Goal: Information Seeking & Learning: Learn about a topic

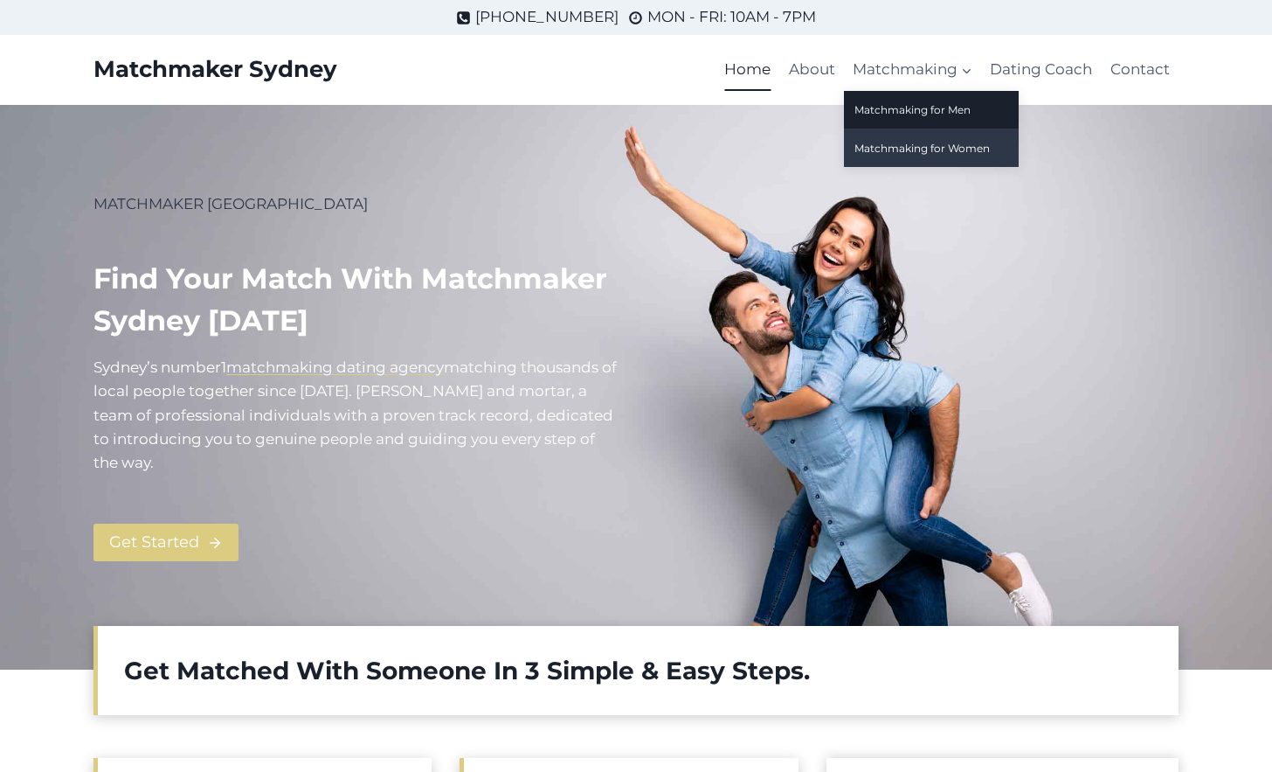
click at [914, 142] on link "Matchmaking for Women" at bounding box center [931, 148] width 175 height 38
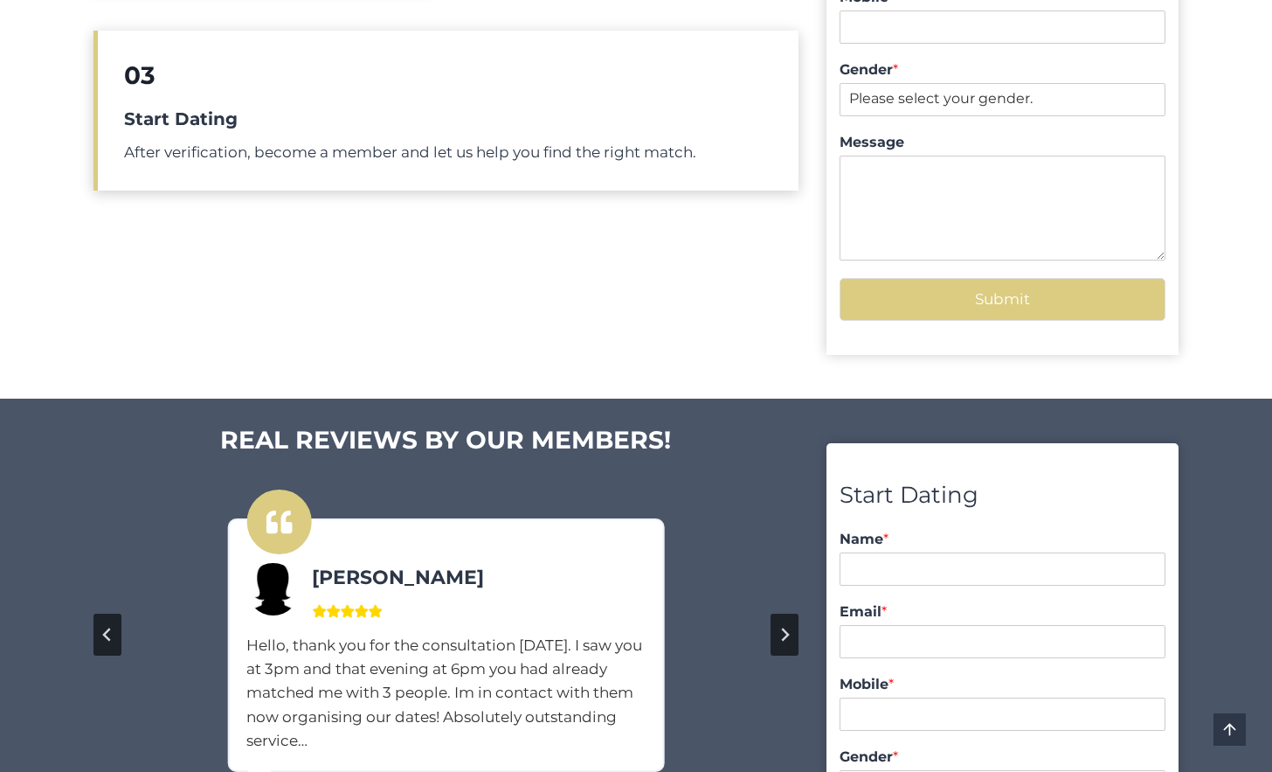
scroll to position [1223, 0]
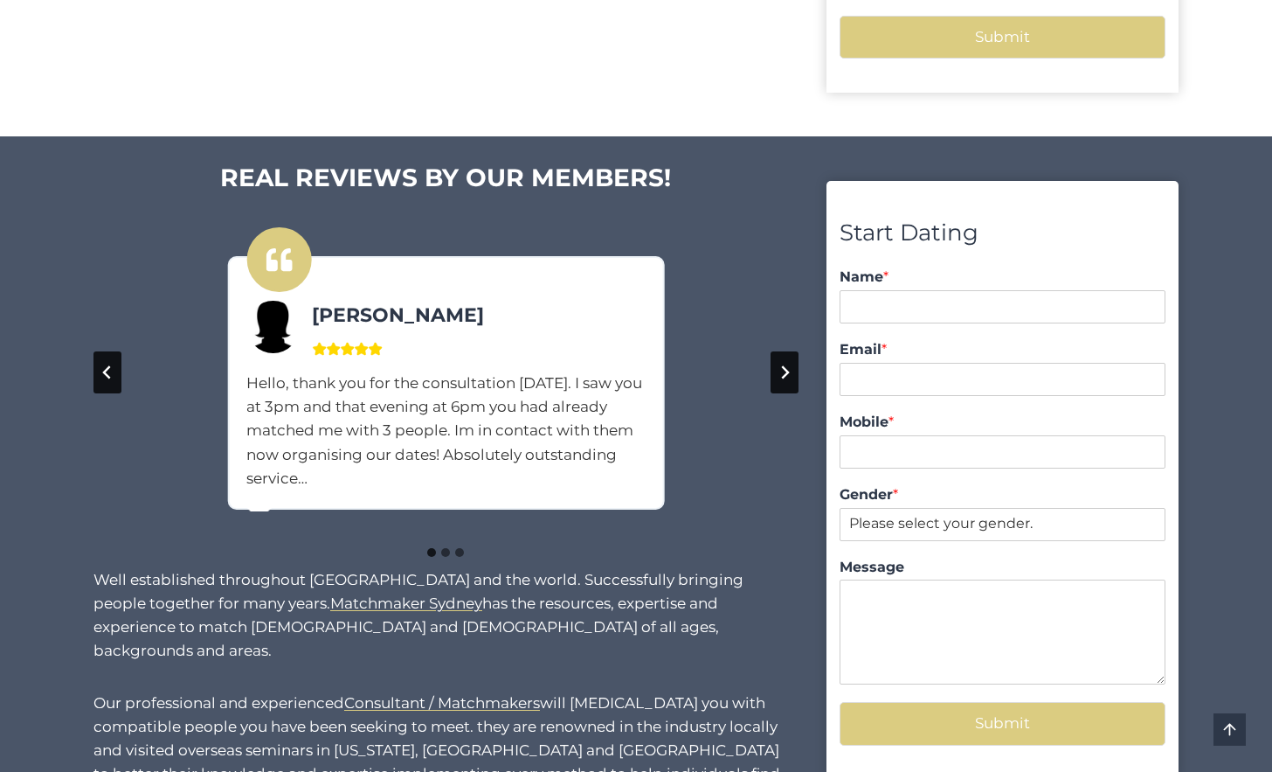
click at [783, 384] on button "Next slide" at bounding box center [785, 372] width 28 height 42
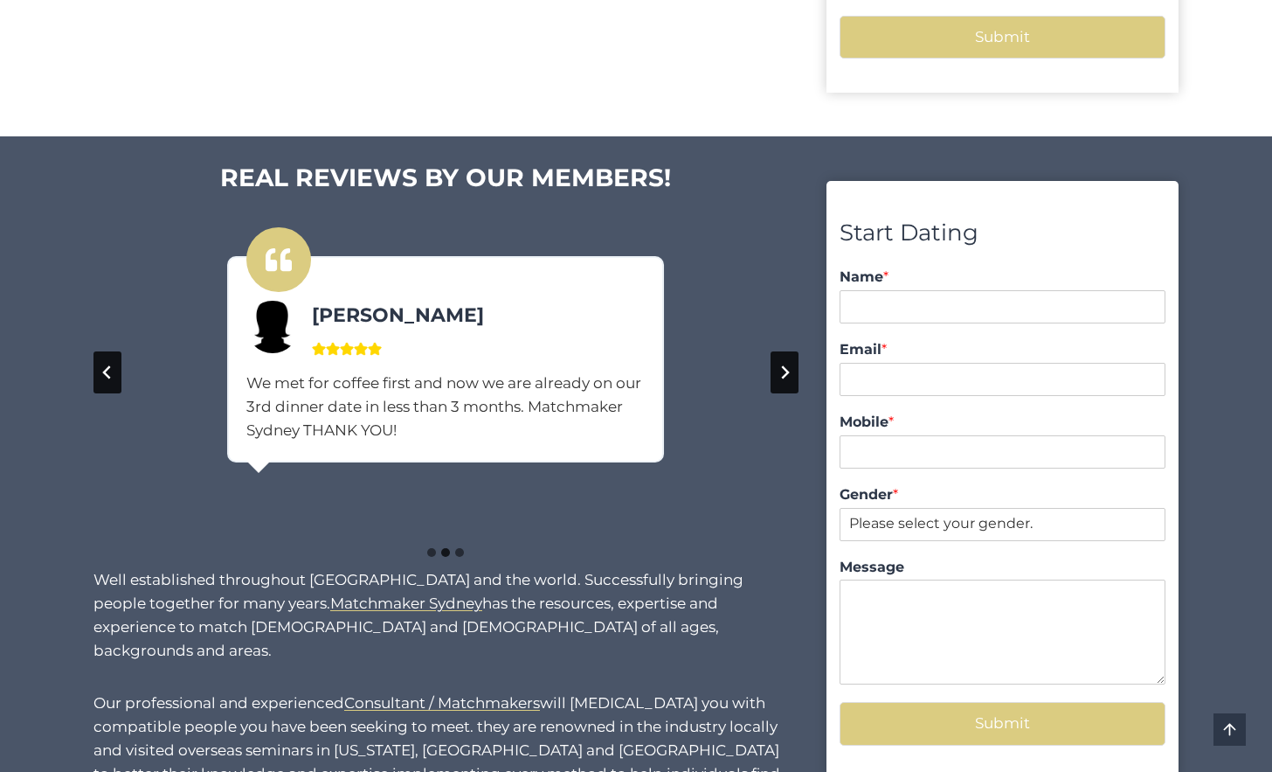
click at [783, 384] on button "Next slide" at bounding box center [785, 372] width 28 height 42
click at [783, 384] on button "Go to first slide" at bounding box center [785, 372] width 28 height 42
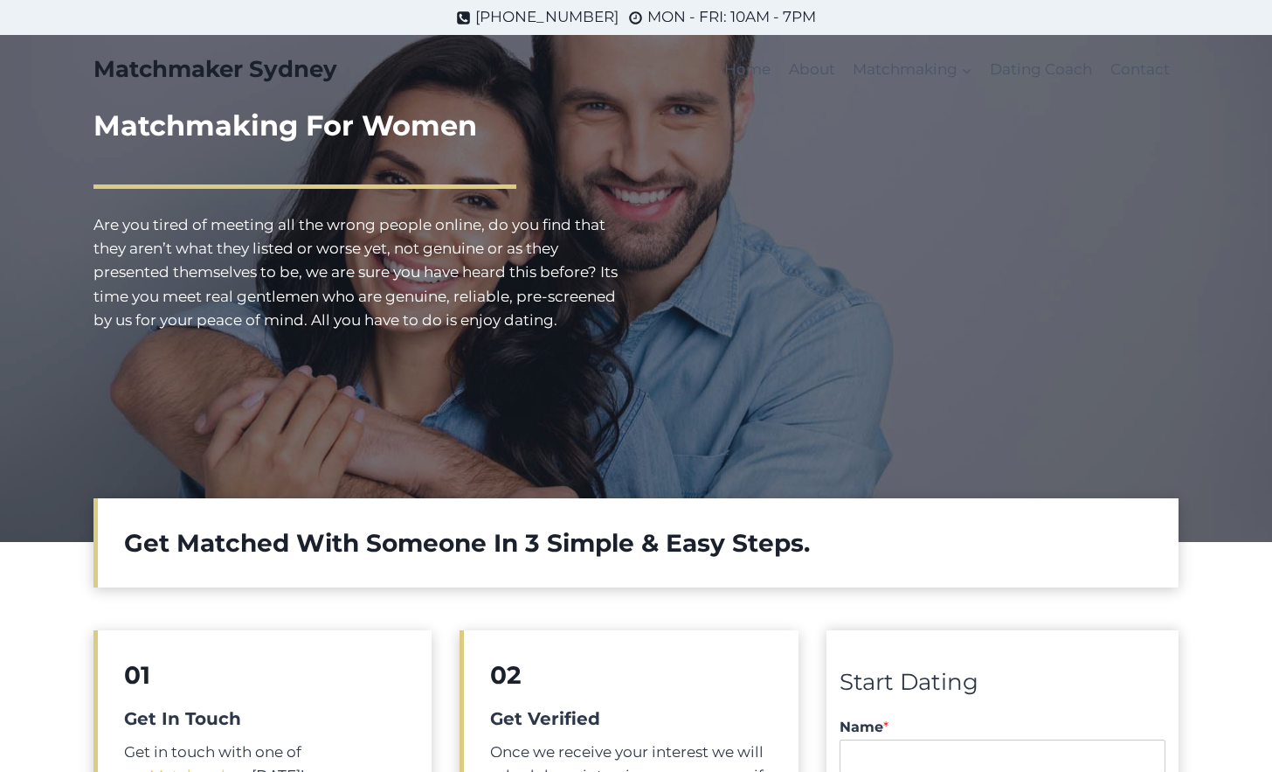
scroll to position [0, 0]
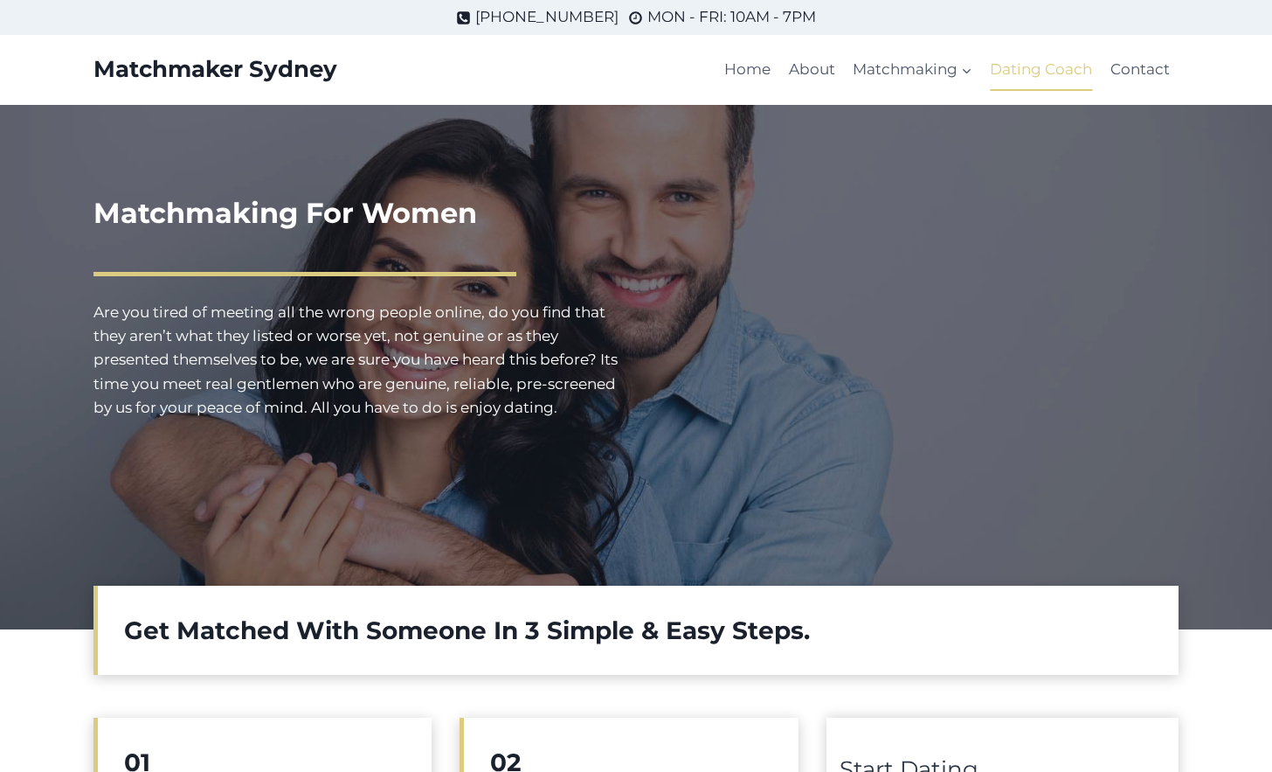
click at [1016, 67] on link "Dating Coach" at bounding box center [1041, 70] width 120 height 42
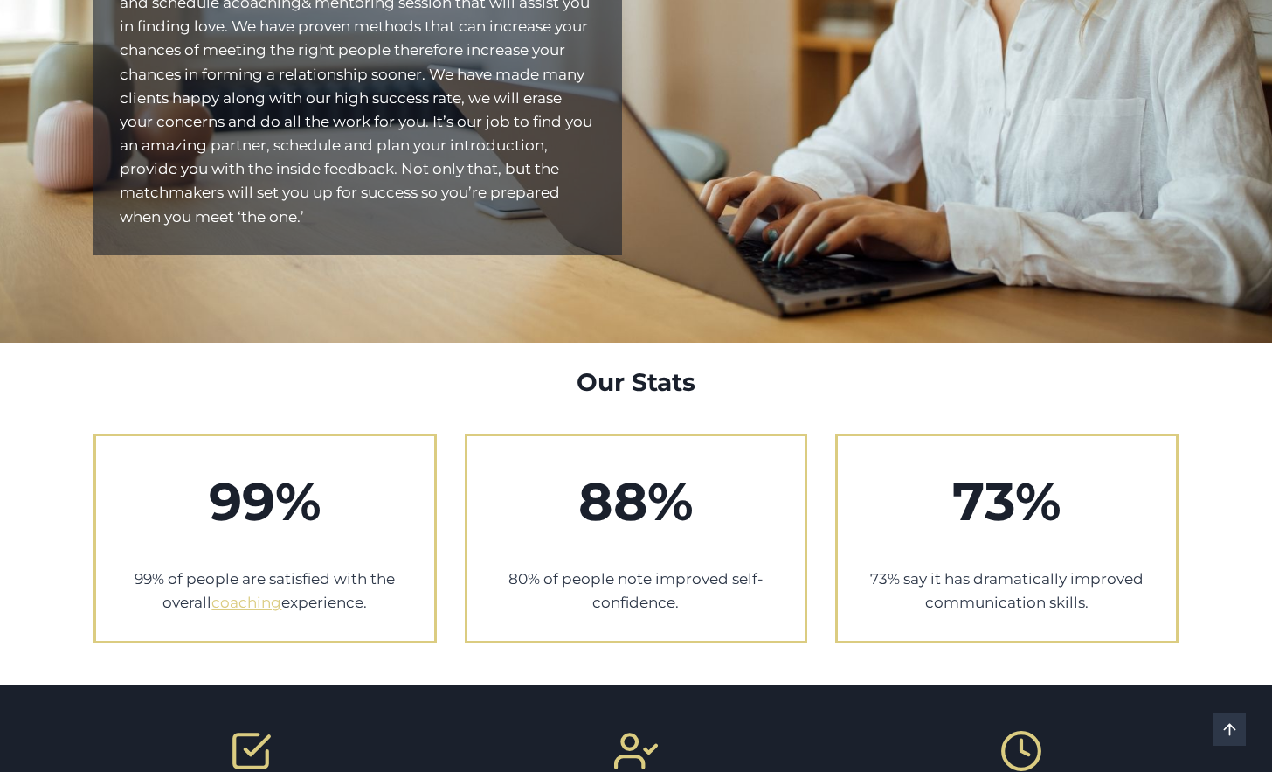
scroll to position [787, 0]
